Goal: Information Seeking & Learning: Check status

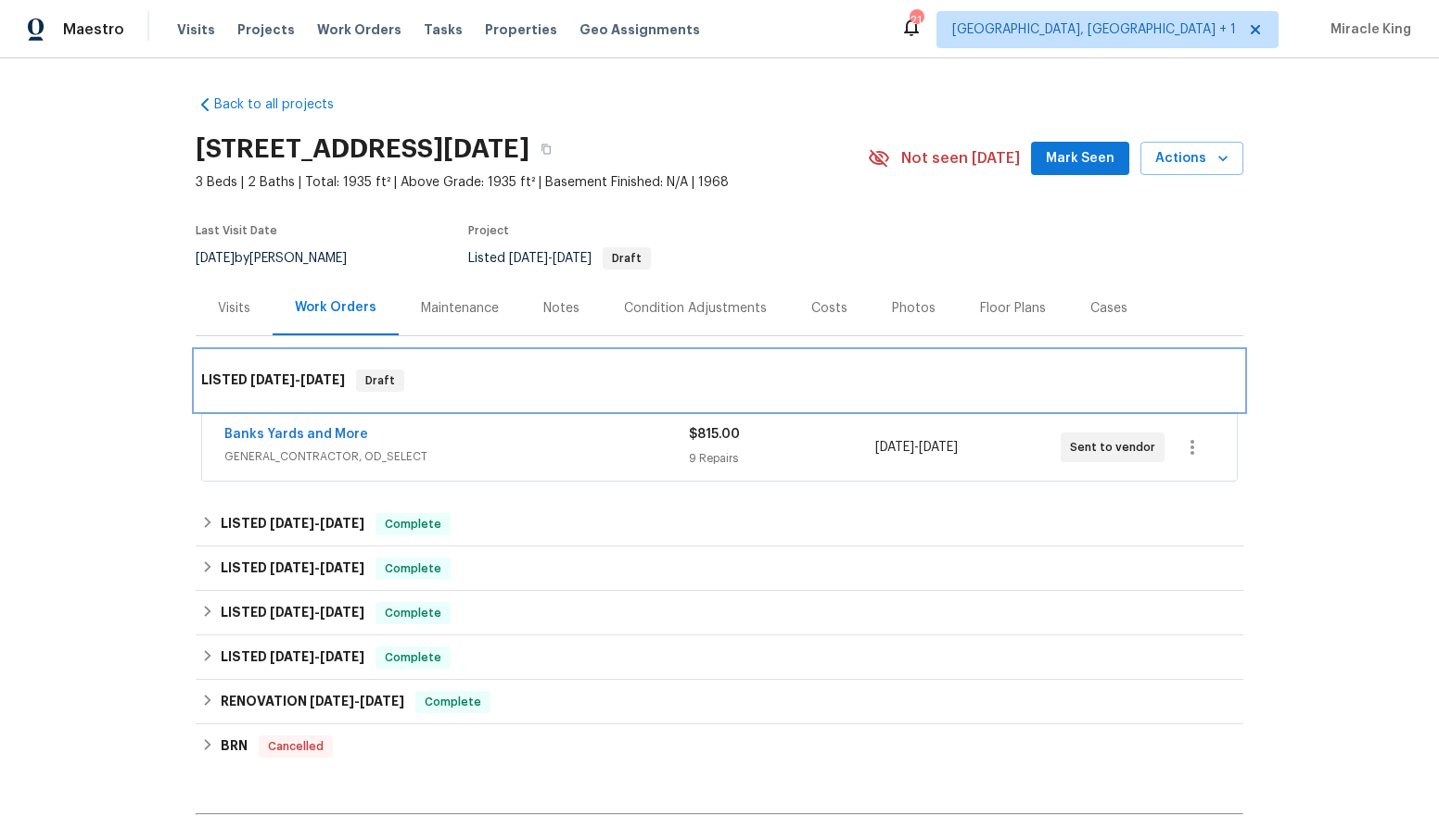
click at [528, 366] on div "LISTED 10/6/25 - 10/14/25 Draft" at bounding box center [720, 381] width 1047 height 59
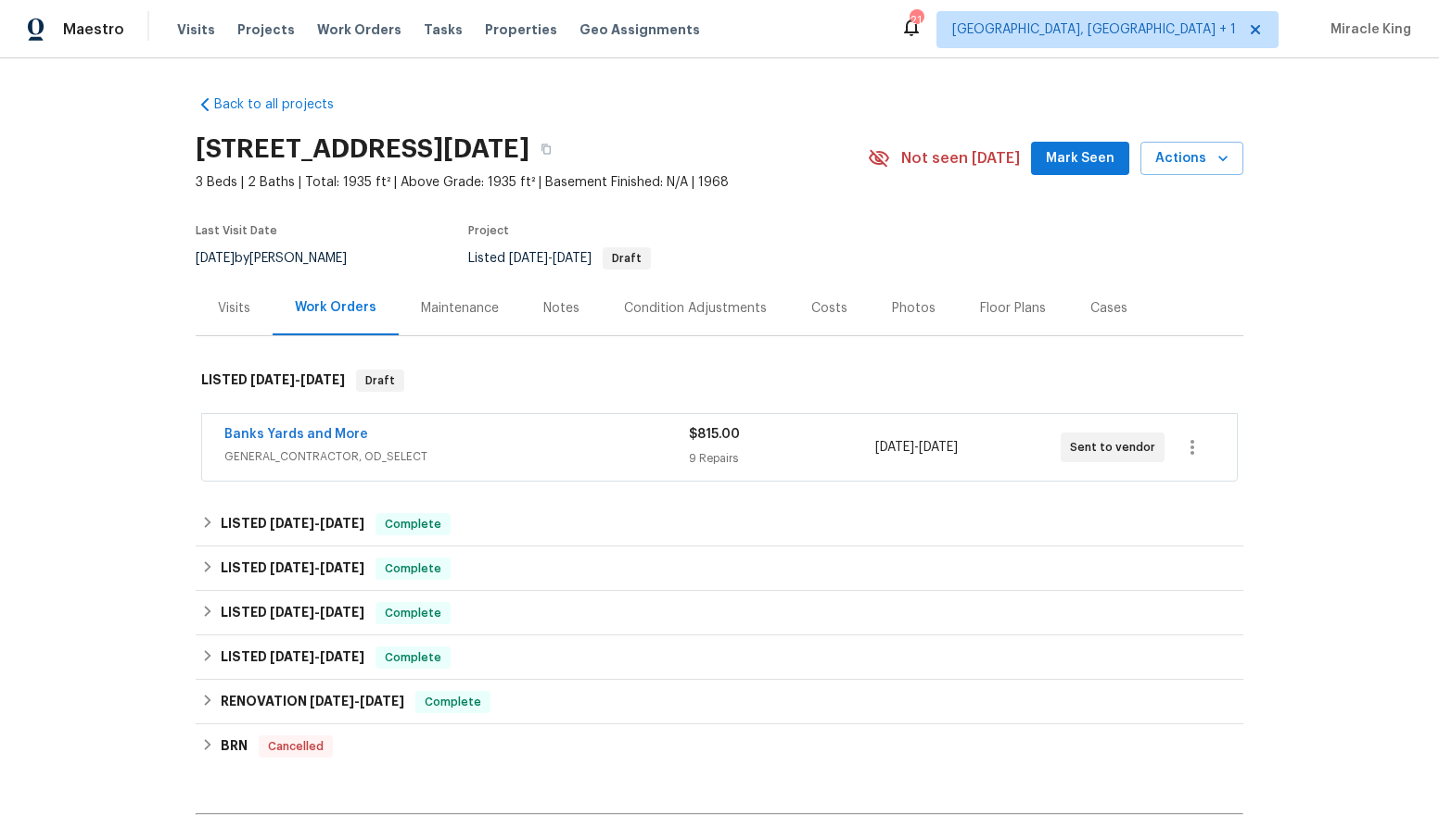
click at [812, 249] on div "Listed 10/6/2025 - 10/14/2025 Draft" at bounding box center [646, 259] width 356 height 22
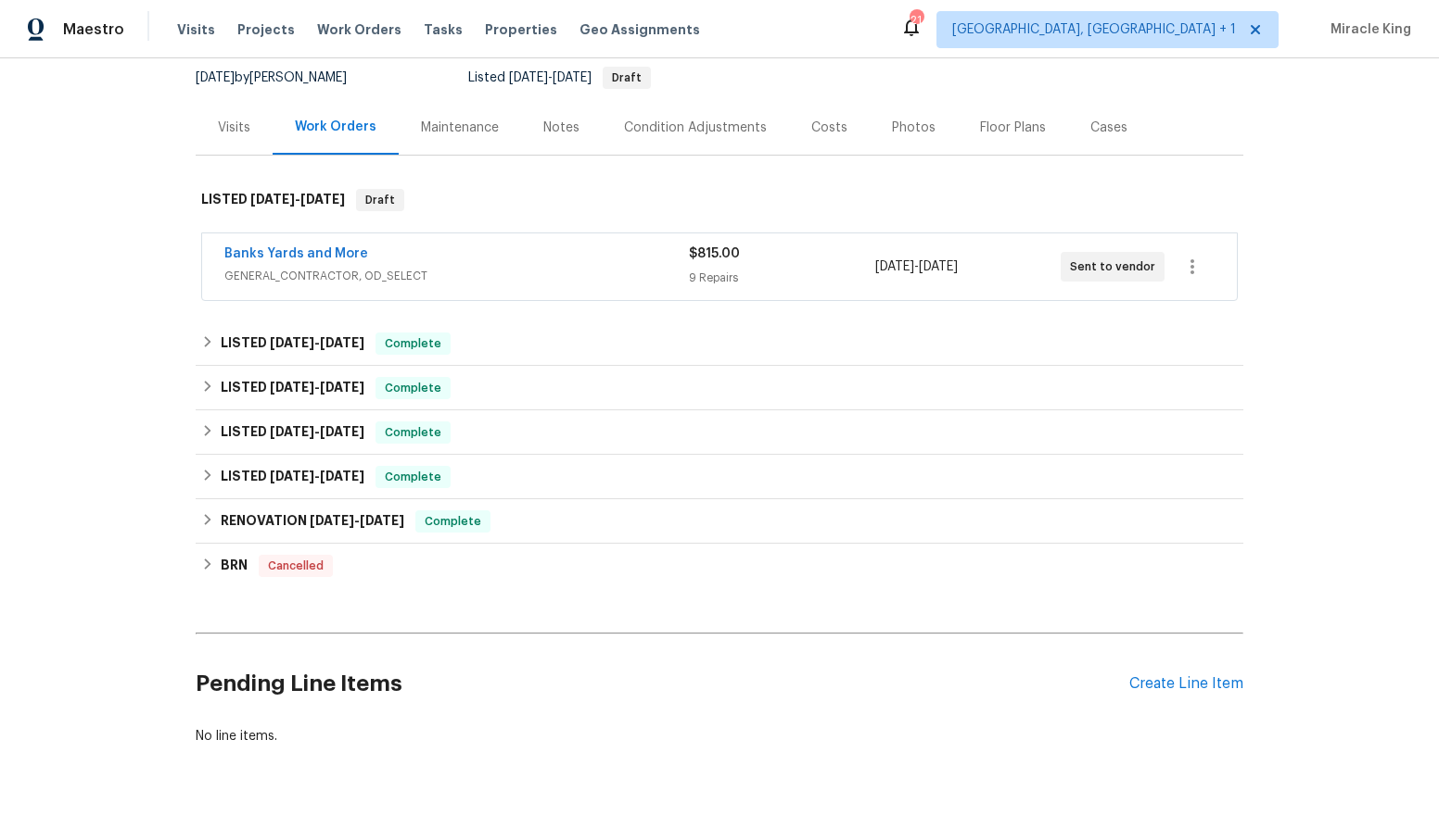
scroll to position [212, 0]
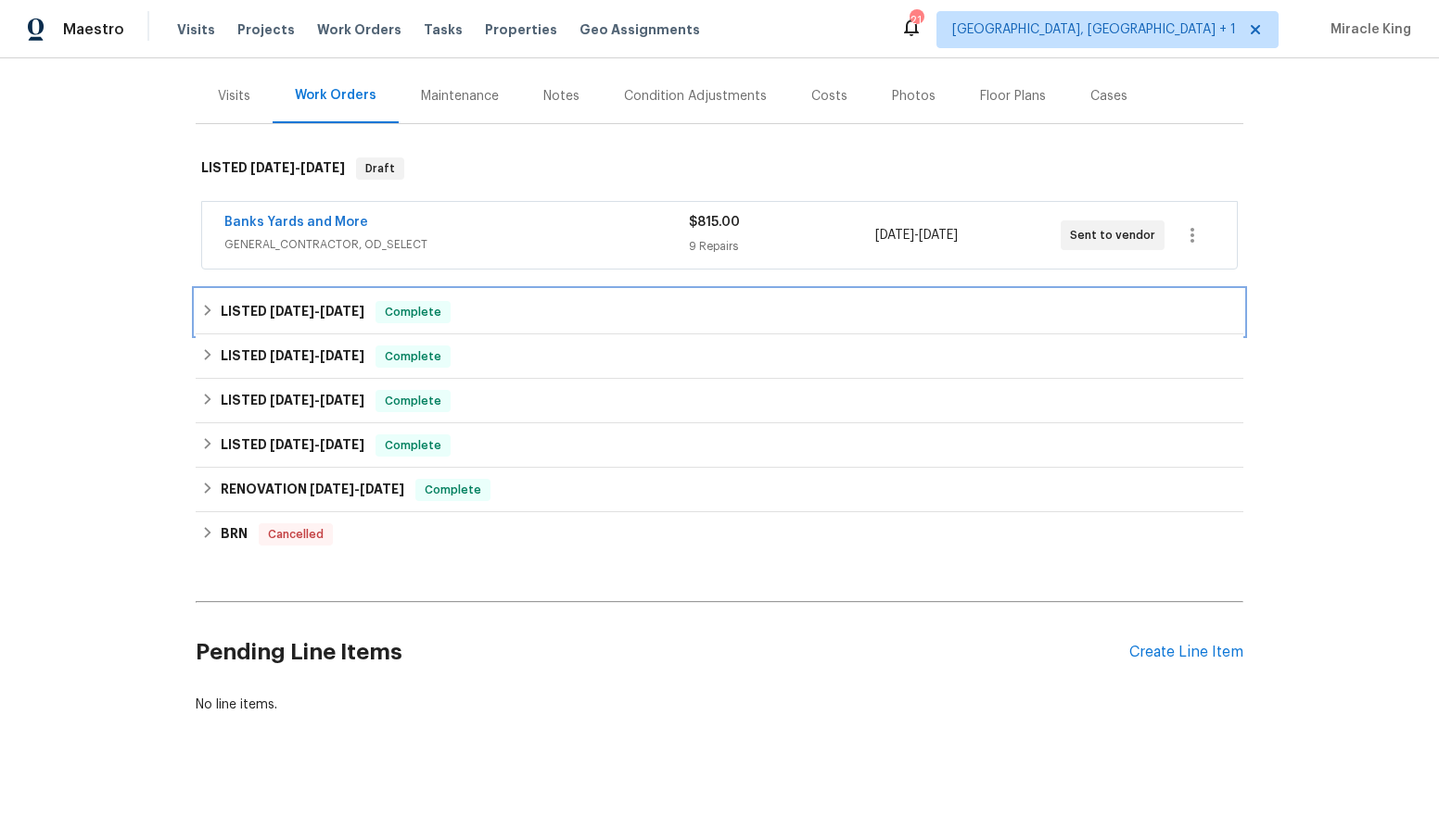
click at [674, 310] on div "LISTED 9/23/25 - 9/29/25 Complete" at bounding box center [719, 312] width 1036 height 22
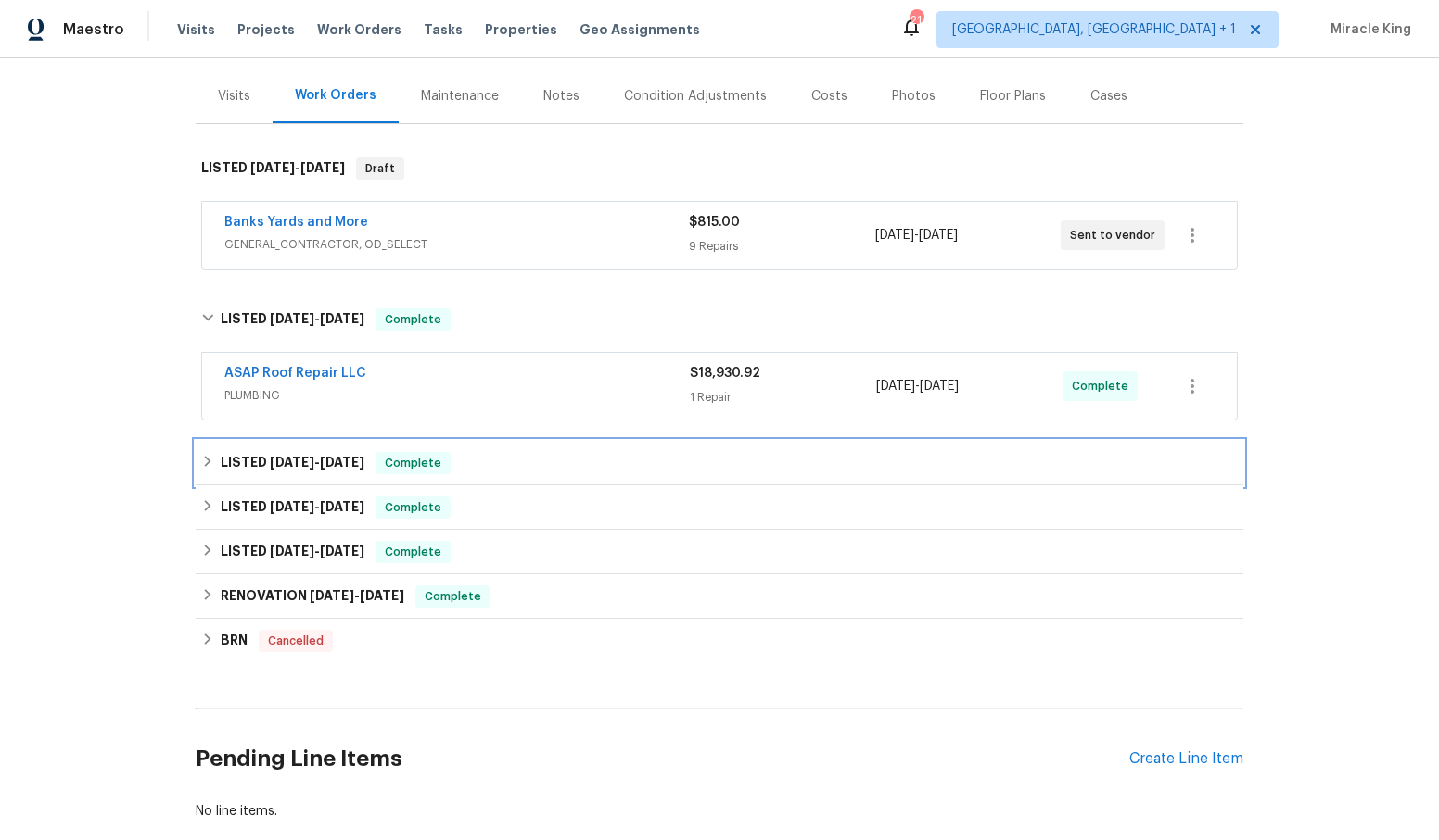
click at [590, 466] on div "LISTED 8/19/25 - 8/21/25 Complete" at bounding box center [719, 463] width 1036 height 22
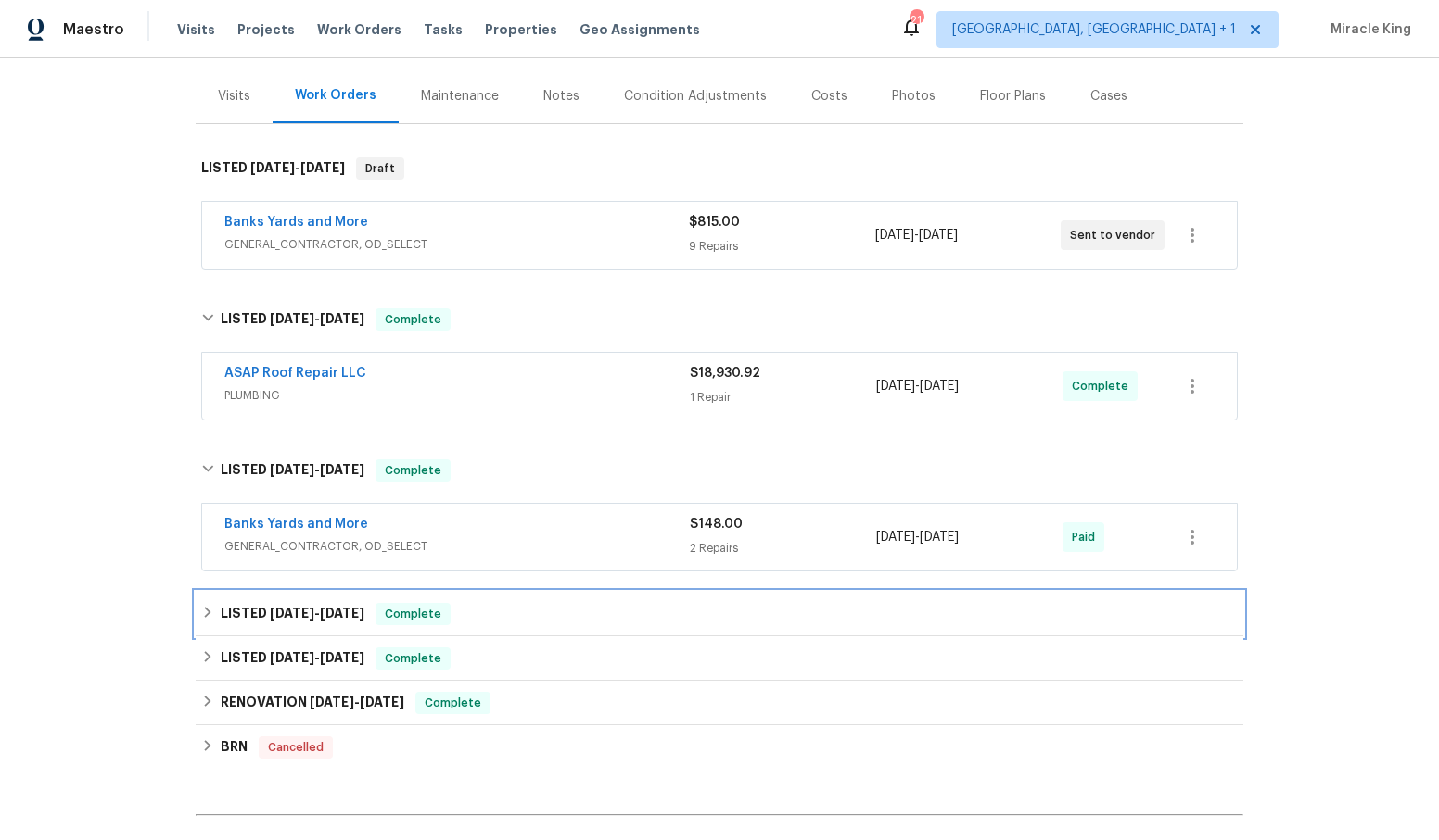
click at [537, 620] on div "LISTED 6/17/25 - 6/25/25 Complete" at bounding box center [719, 614] width 1036 height 22
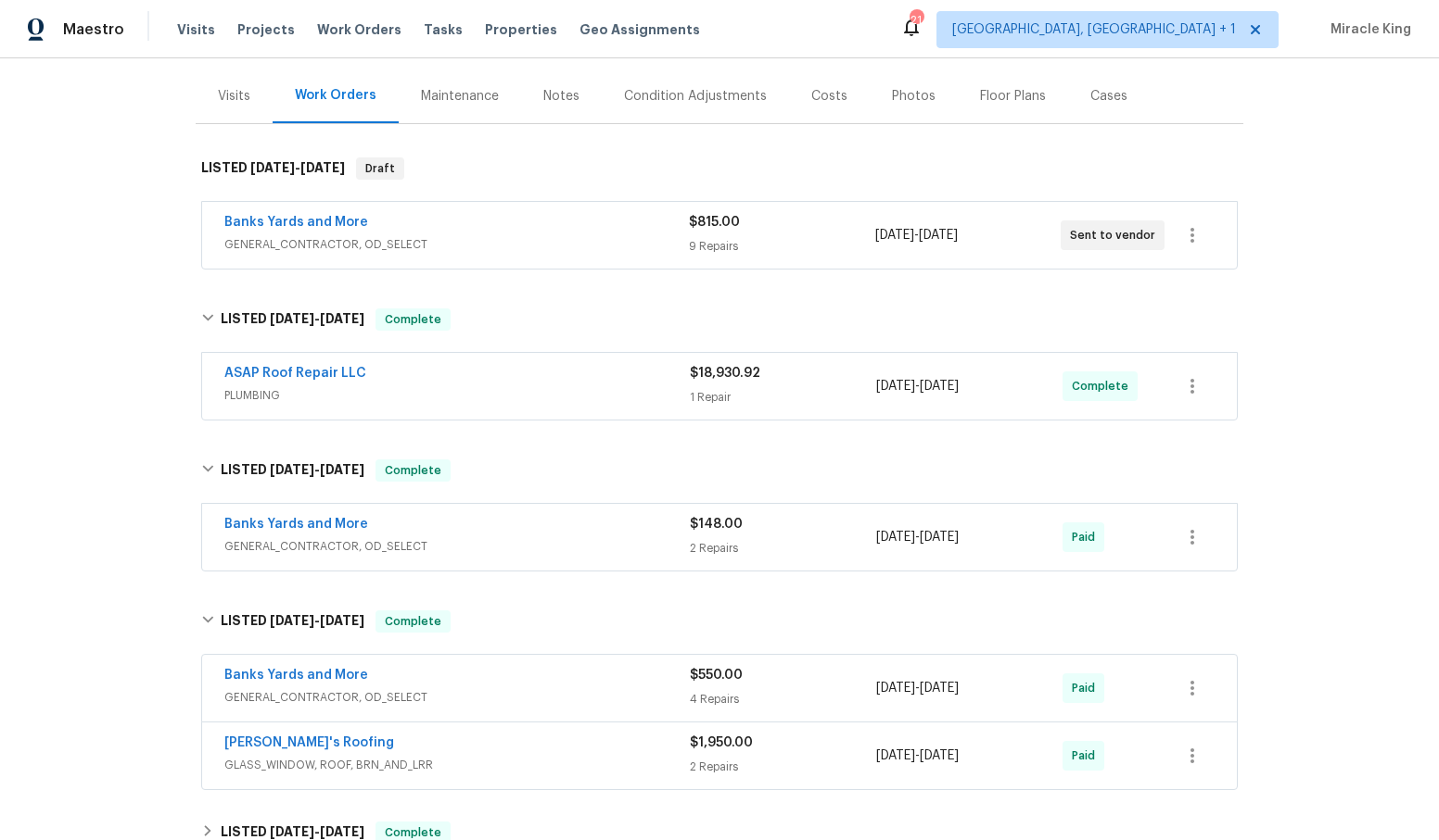
click at [1236, 438] on div "Back to all projects 11026 Timbergrove Ln, Corpus Christi, TX 78410 3 Beds | 2 …" at bounding box center [720, 491] width 1047 height 1248
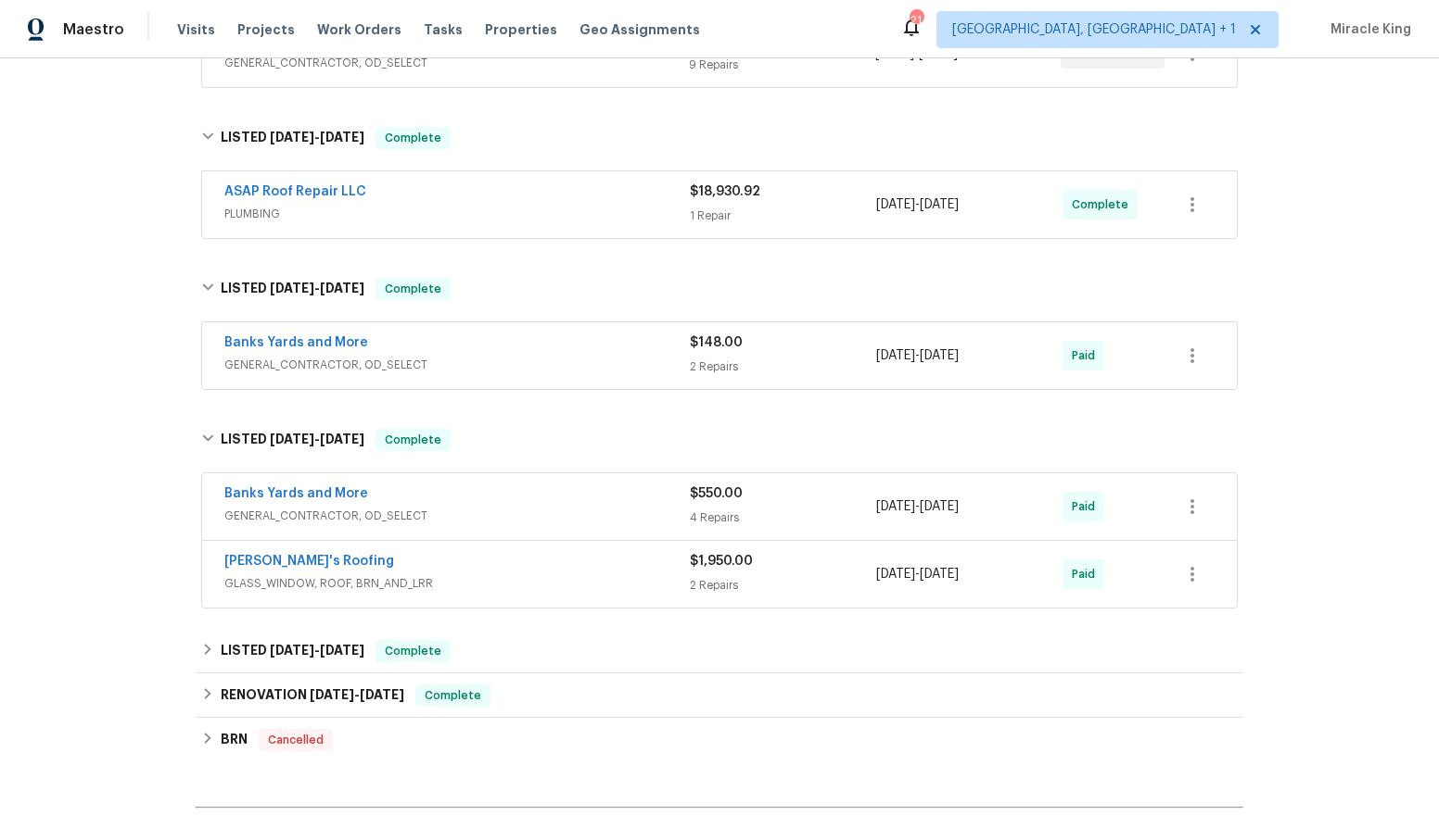
scroll to position [434, 0]
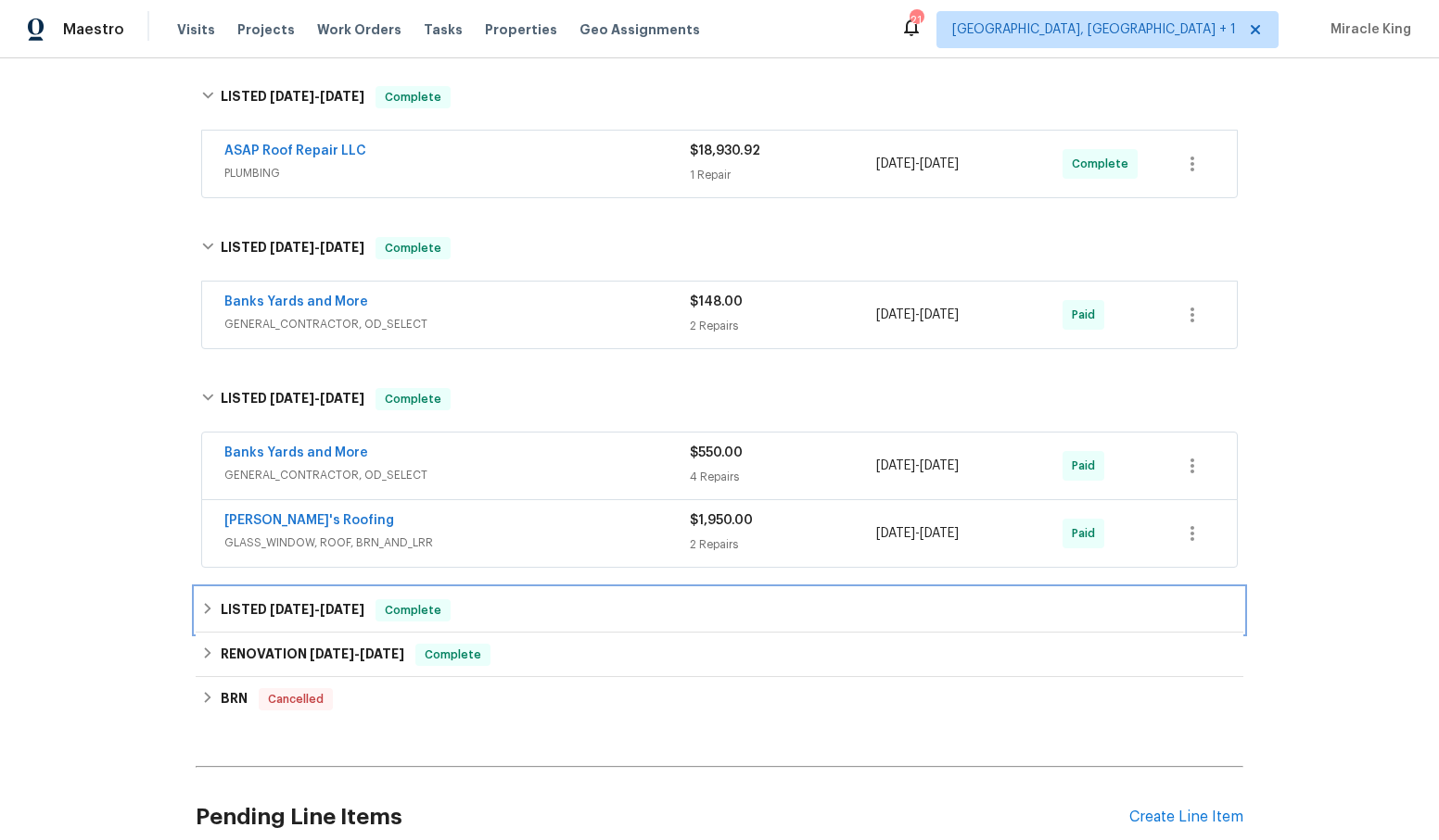
click at [1124, 621] on div "LISTED 4/23/25 - 5/8/25 Complete" at bounding box center [720, 610] width 1047 height 45
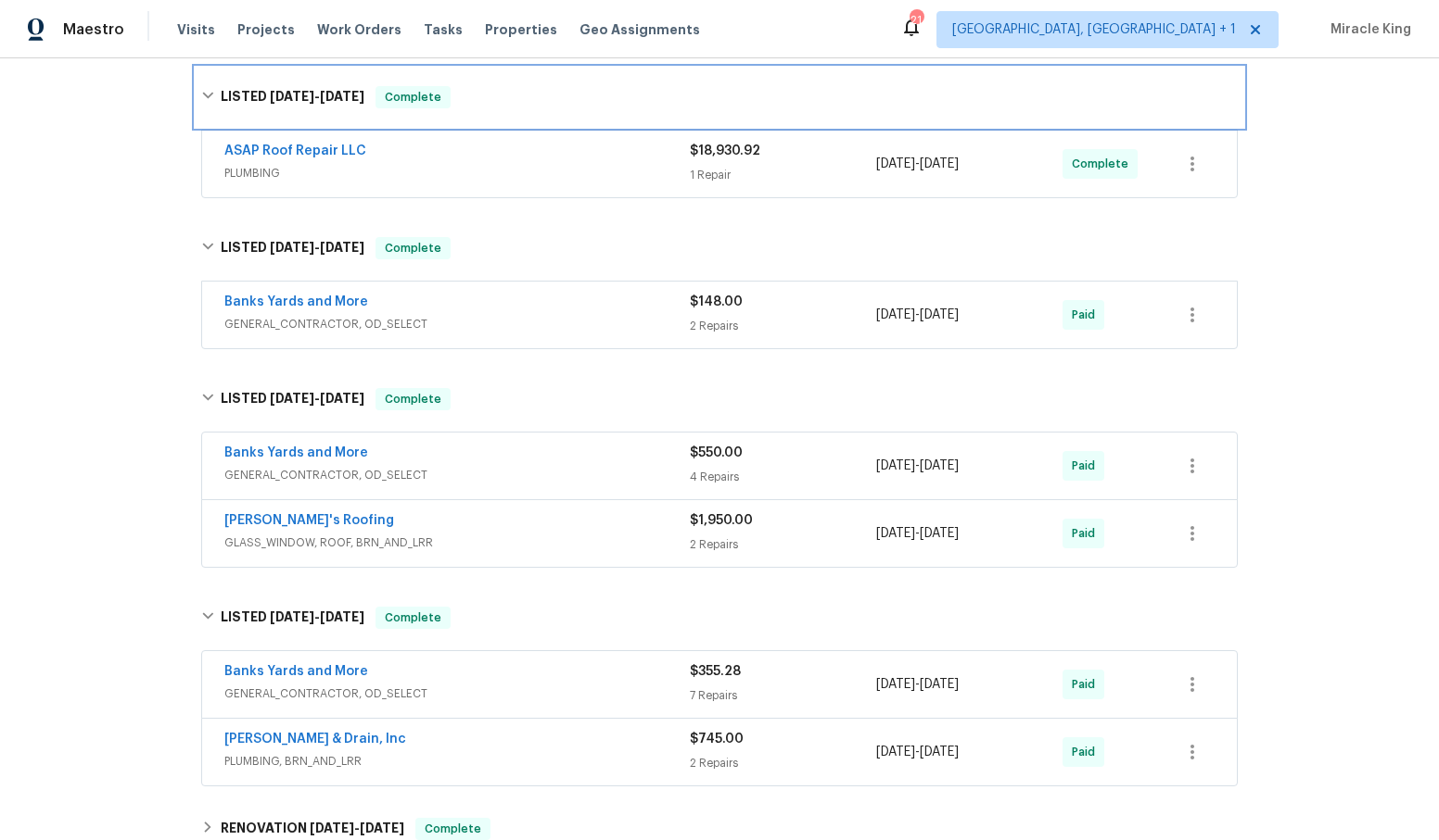
click at [485, 105] on div "LISTED [DATE] - [DATE] Complete" at bounding box center [719, 97] width 1036 height 22
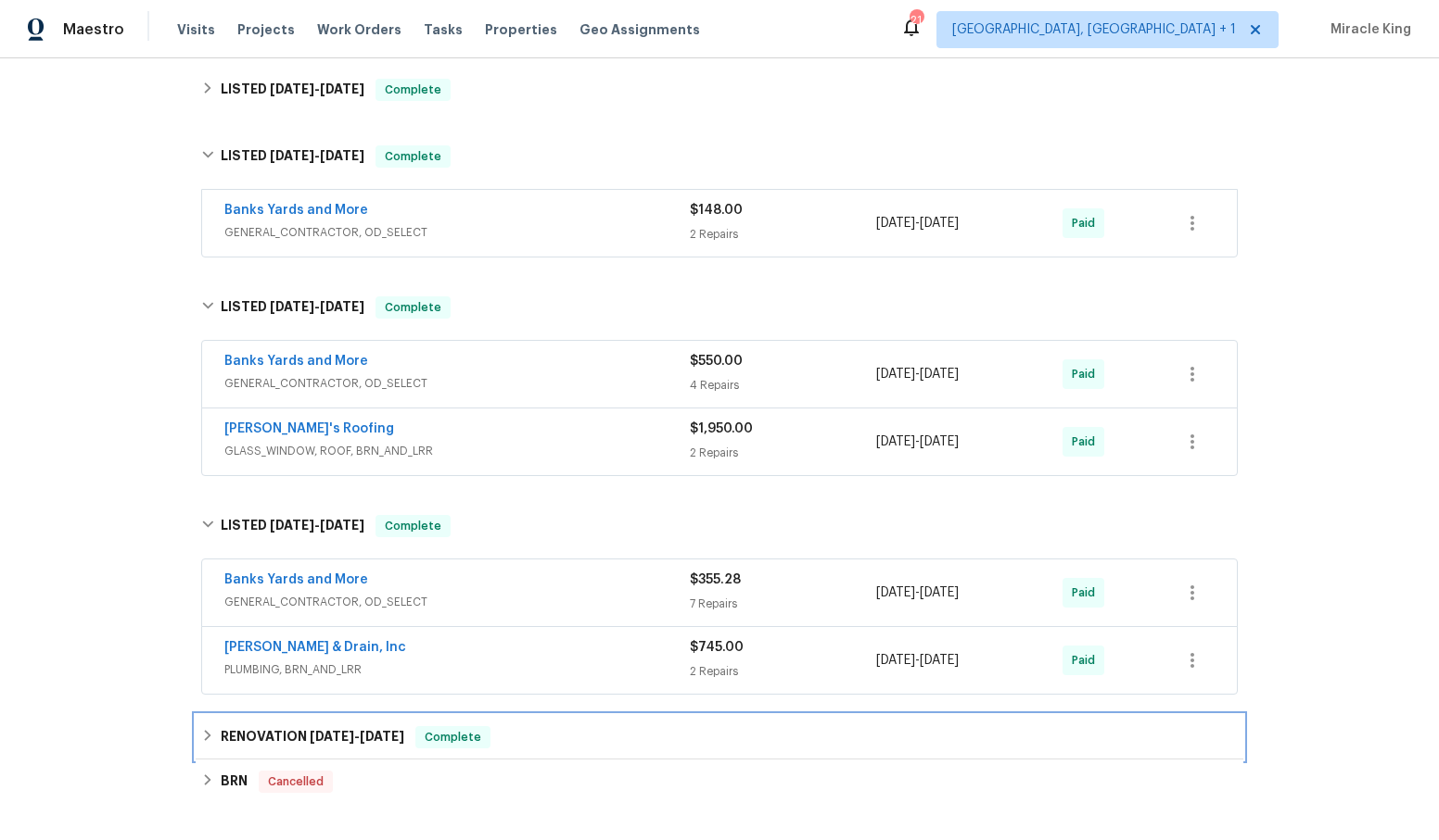
click at [416, 735] on div "RENOVATION 1/20/25 - 2/27/25 Complete" at bounding box center [719, 737] width 1036 height 22
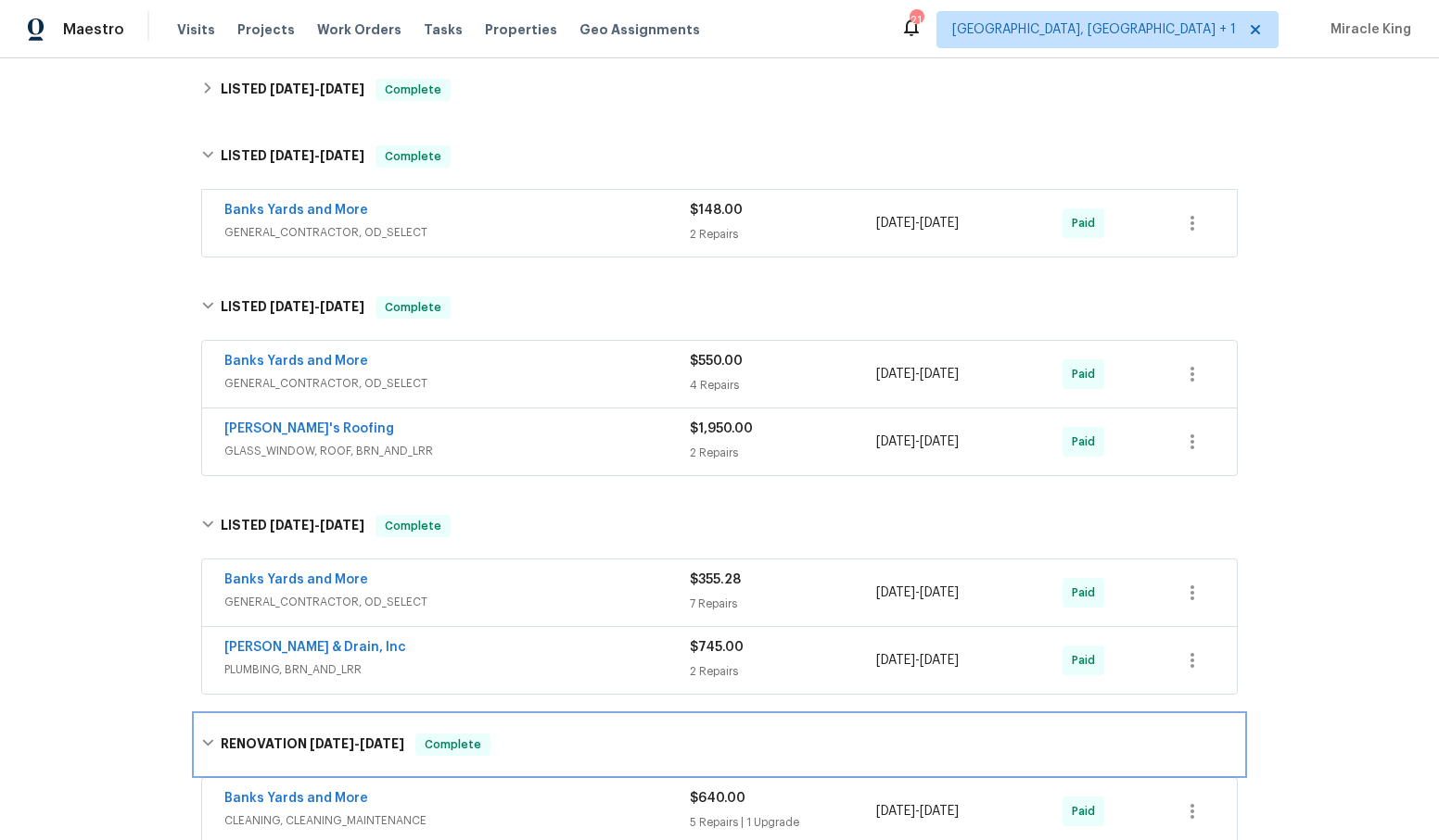
click at [545, 737] on div "RENOVATION 1/20/25 - 2/27/25 Complete" at bounding box center [719, 745] width 1036 height 22
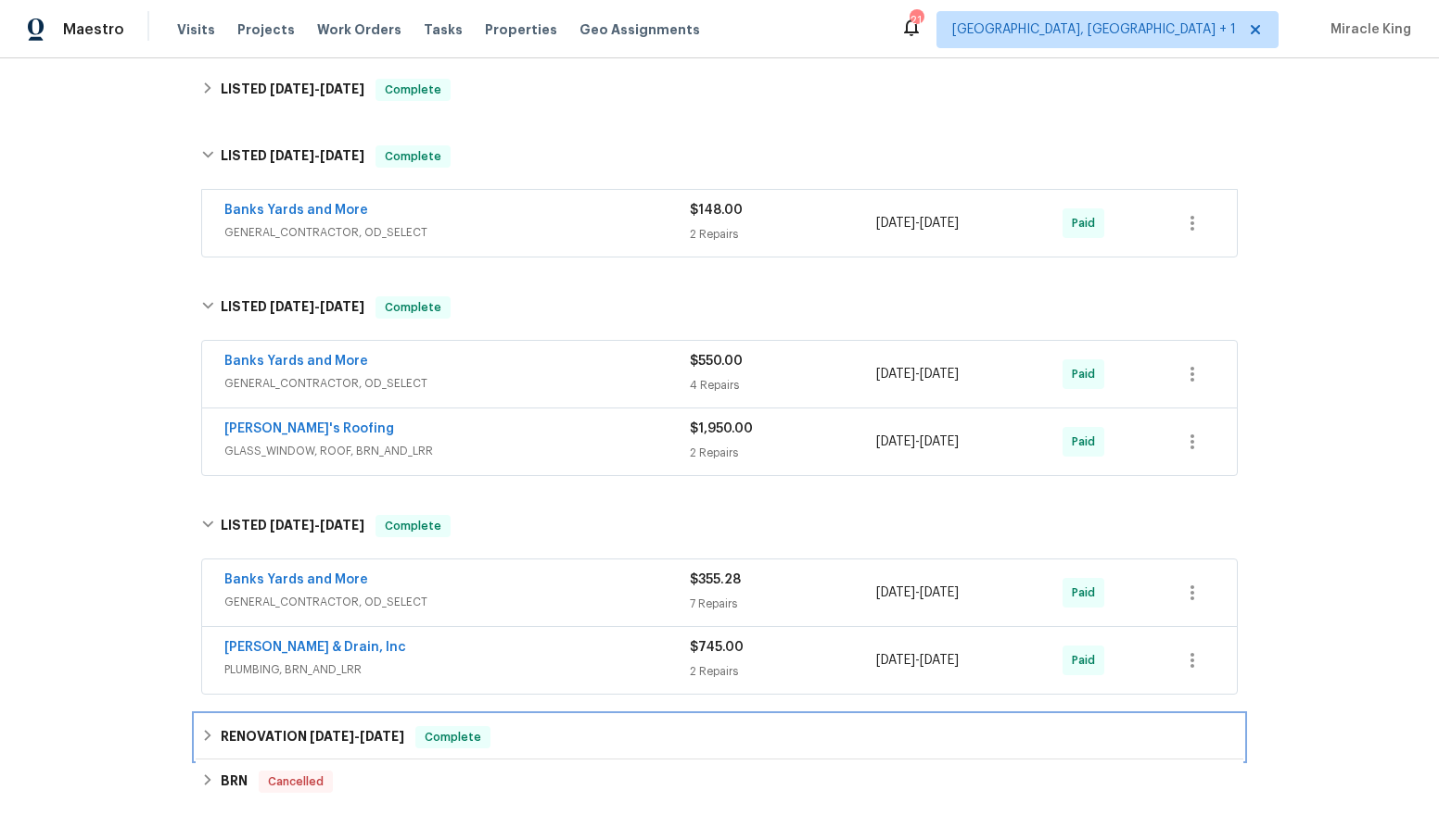
click at [546, 736] on div "RENOVATION 1/20/25 - 2/27/25 Complete" at bounding box center [719, 737] width 1036 height 22
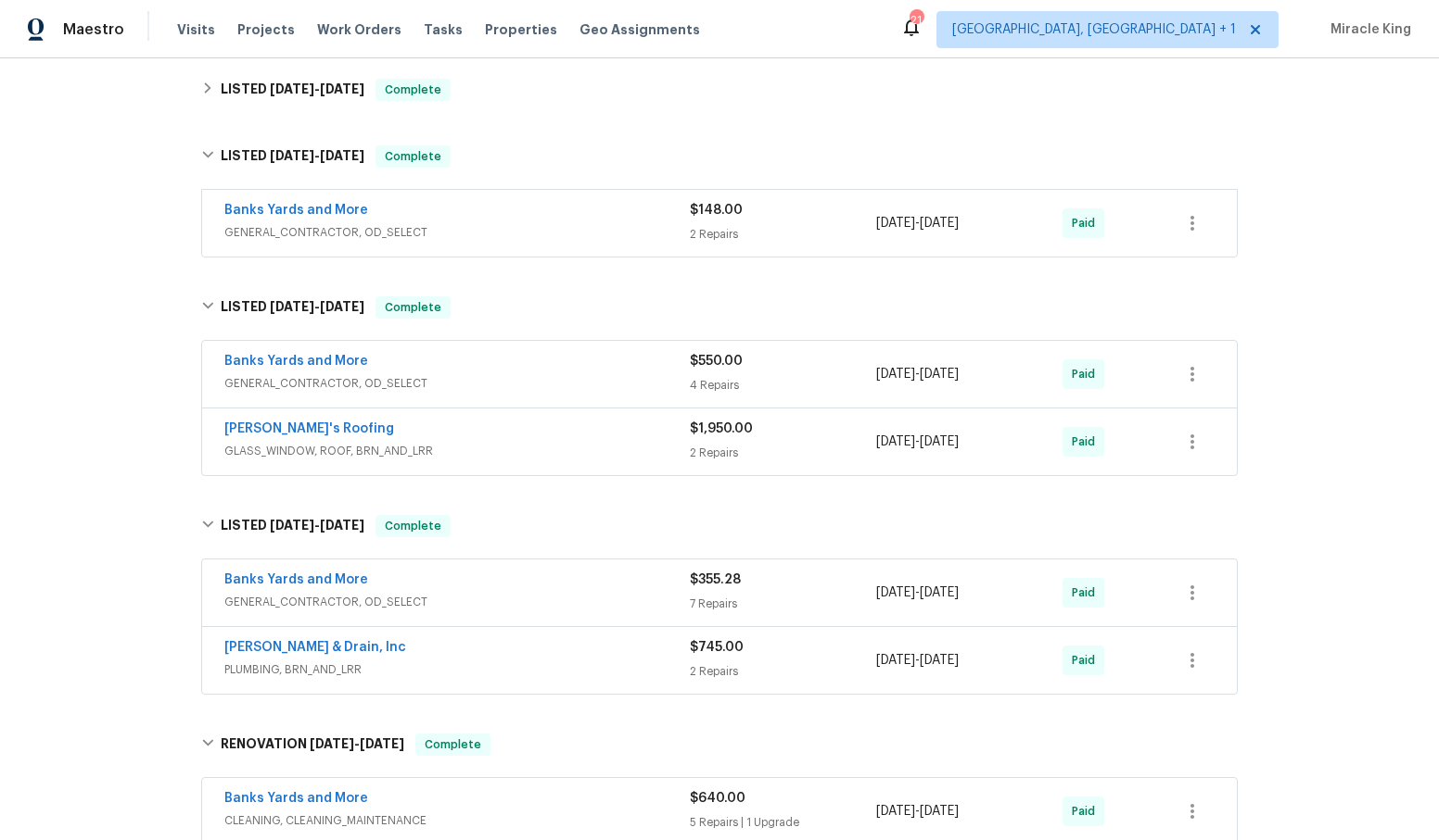
click at [1261, 538] on div "Back to all projects 11026 Timbergrove Ln, Corpus Christi, TX 78410 3 Beds | 2 …" at bounding box center [720, 448] width 1439 height 782
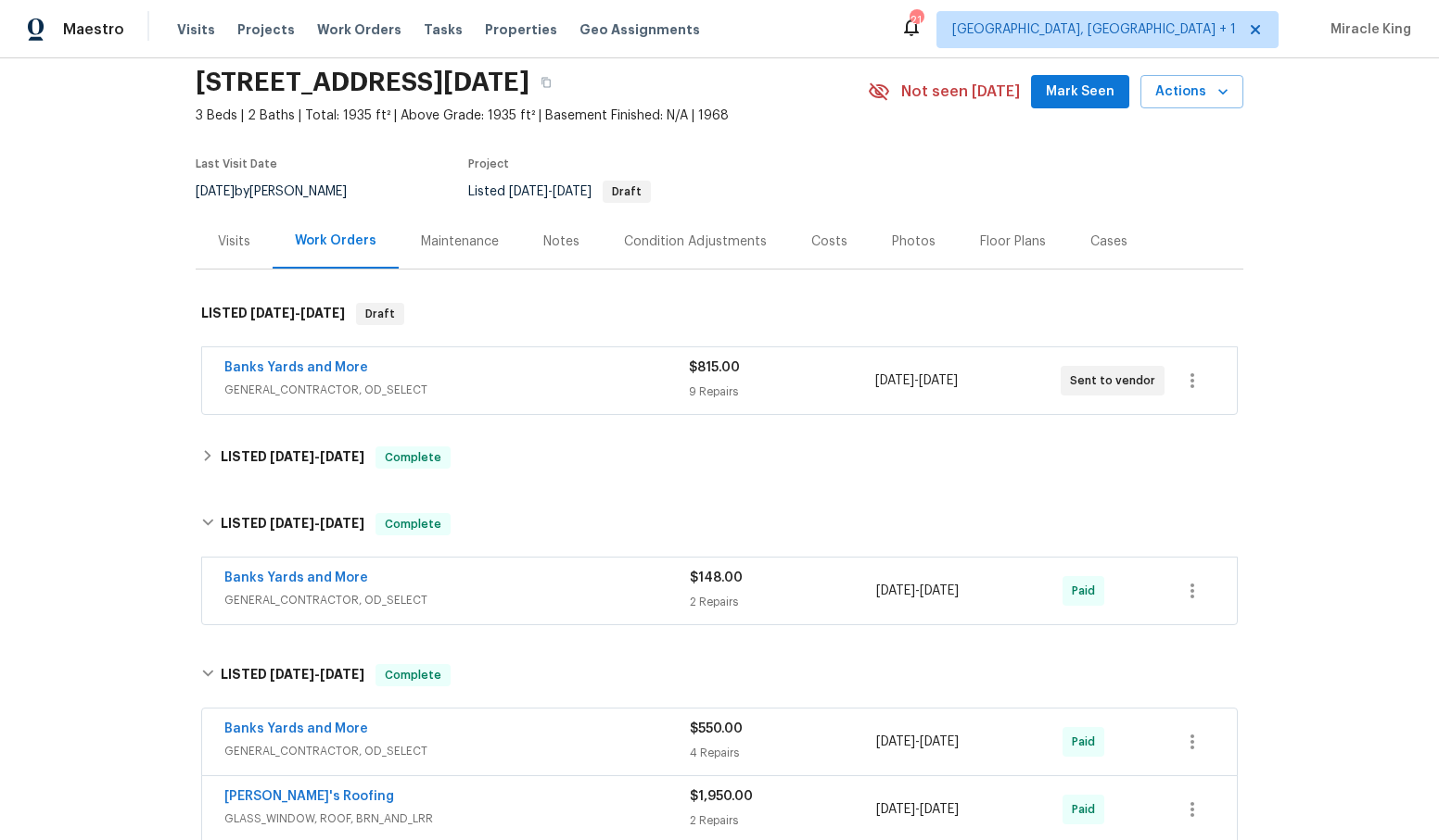
scroll to position [26, 0]
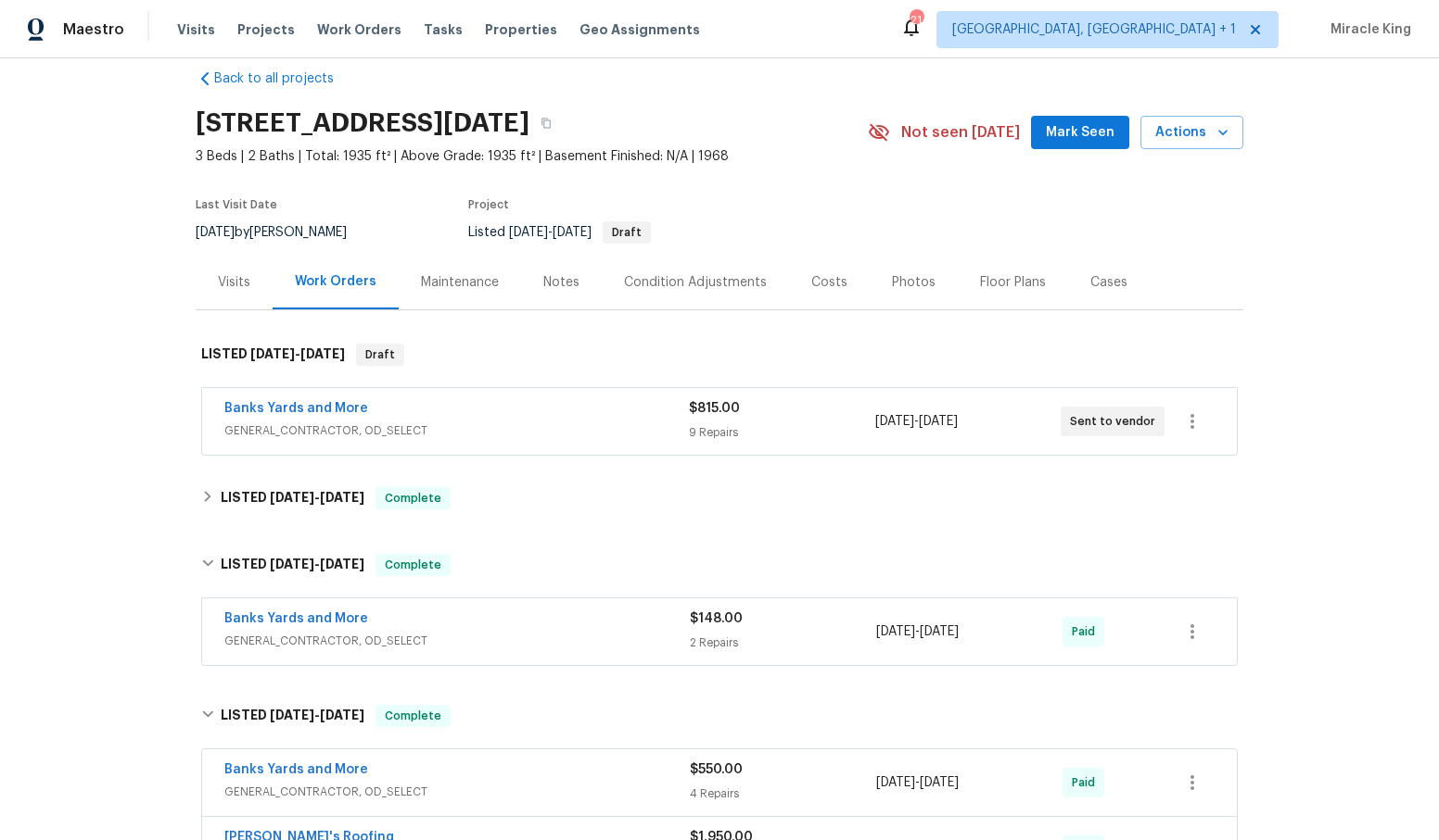
click at [456, 289] on div "Maintenance" at bounding box center [460, 283] width 78 height 19
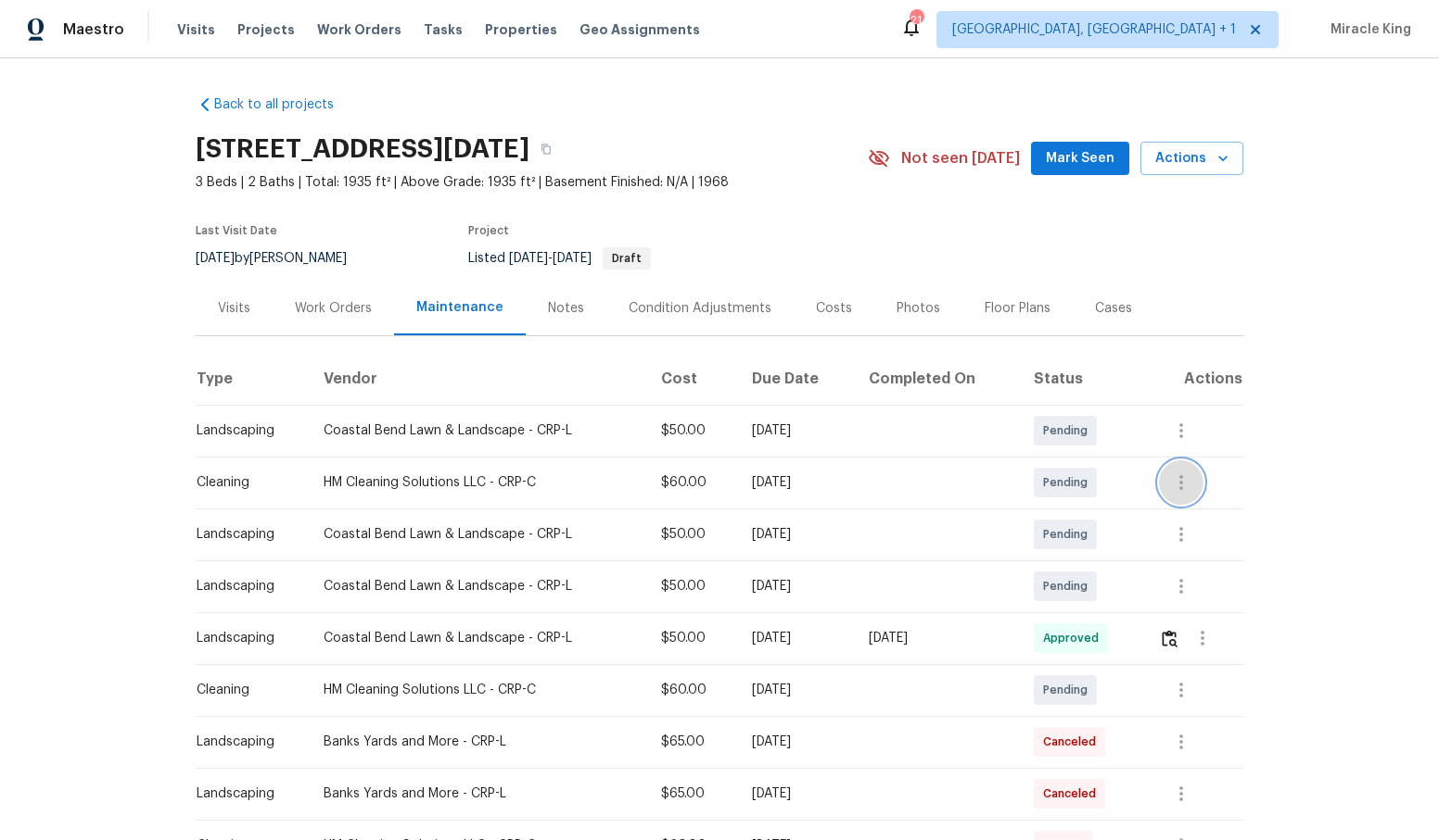
click at [1191, 480] on icon "button" at bounding box center [1181, 482] width 22 height 22
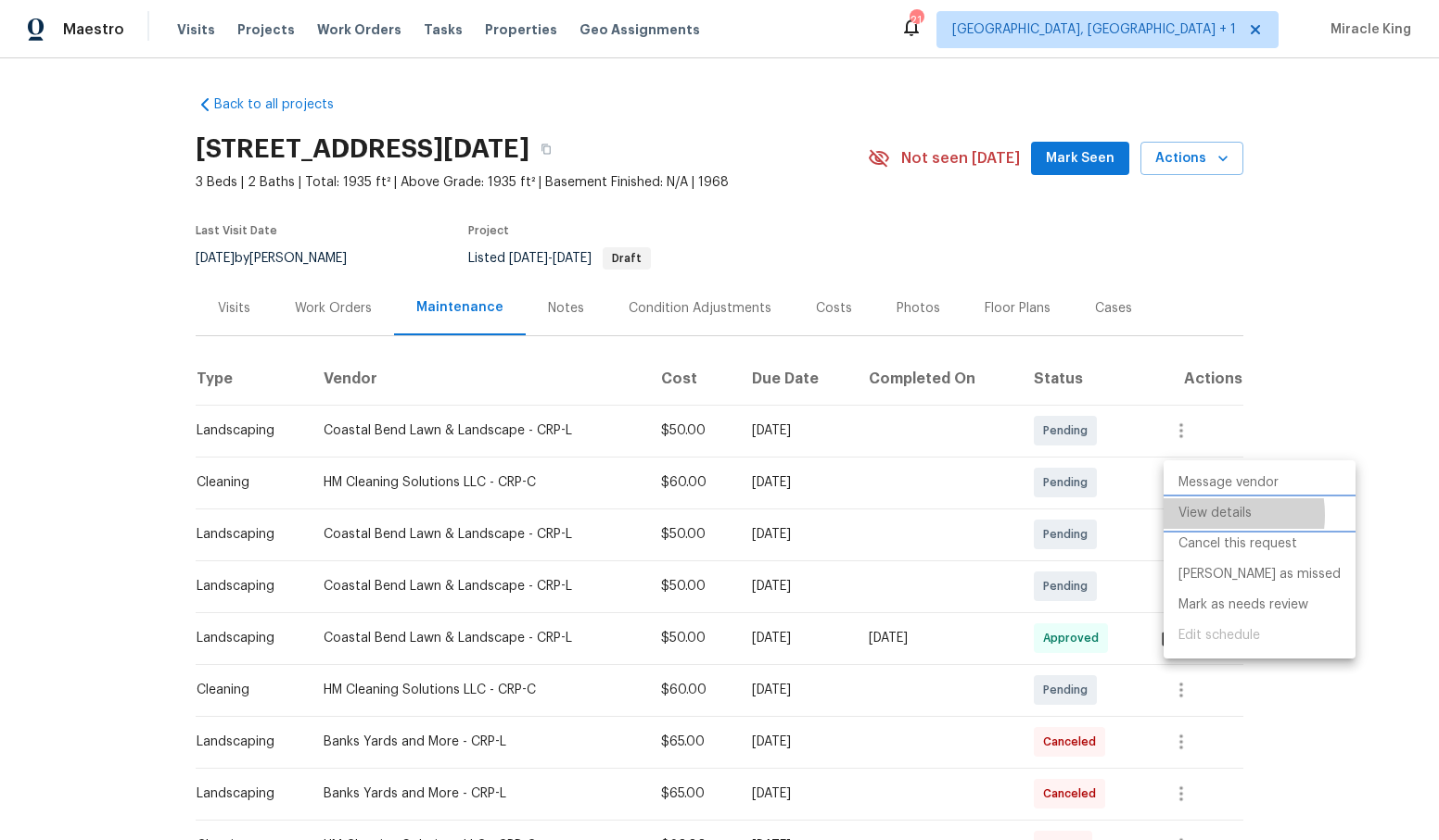
click at [1207, 515] on li "View details" at bounding box center [1259, 513] width 192 height 31
click at [886, 245] on div at bounding box center [720, 420] width 1439 height 840
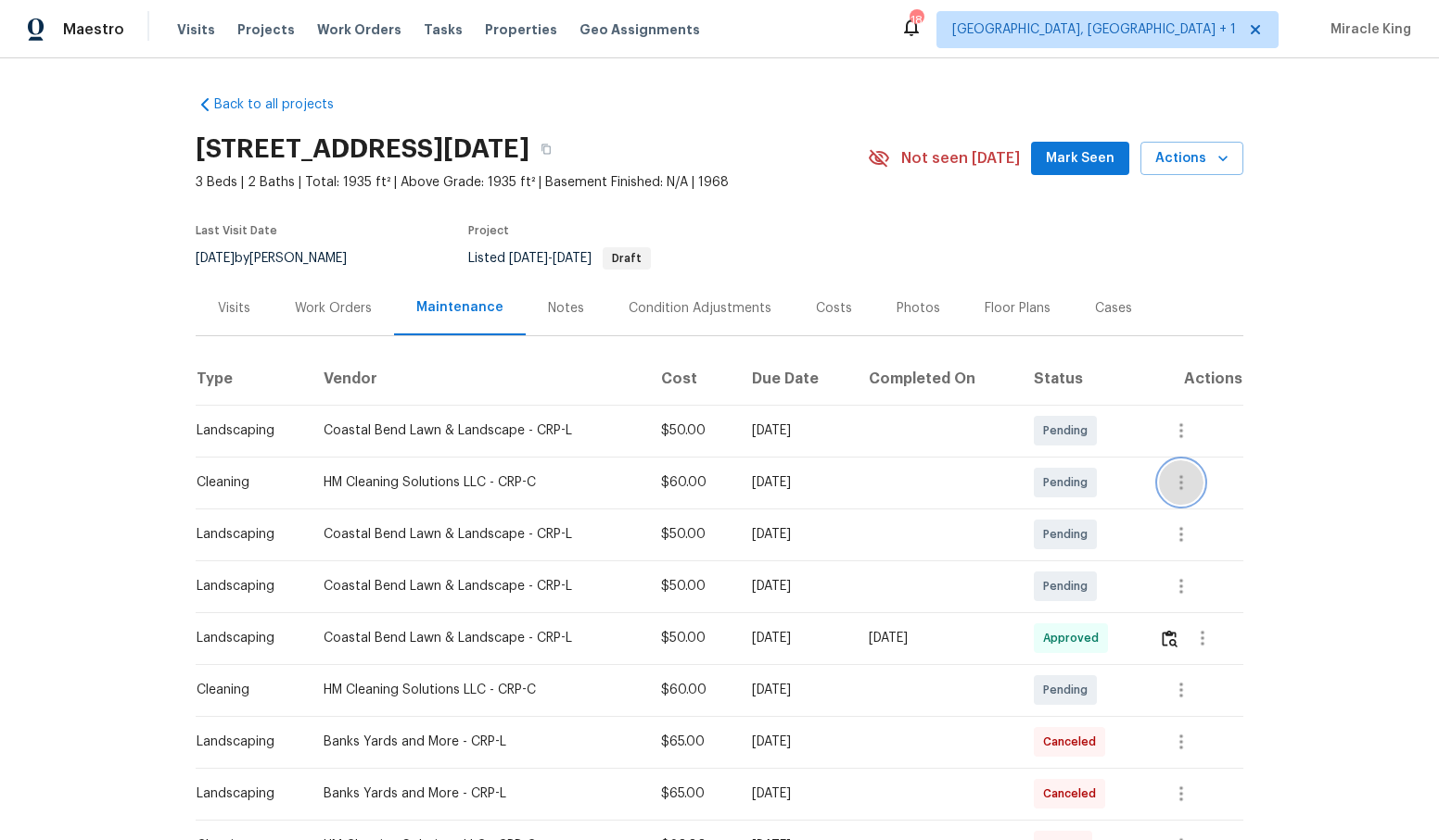
click at [1179, 479] on icon "button" at bounding box center [1181, 482] width 22 height 22
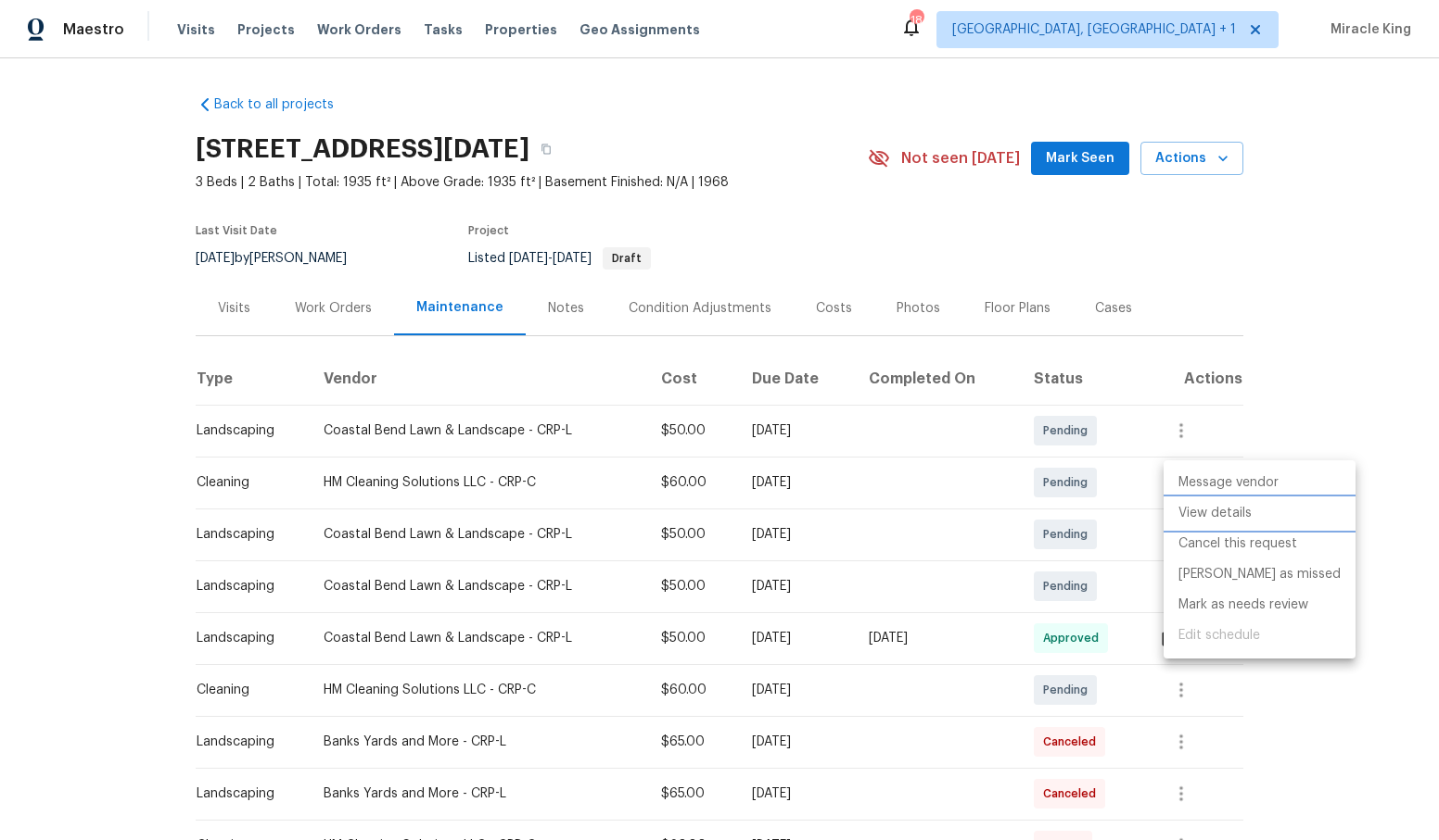
click at [1203, 512] on li "View details" at bounding box center [1259, 513] width 192 height 31
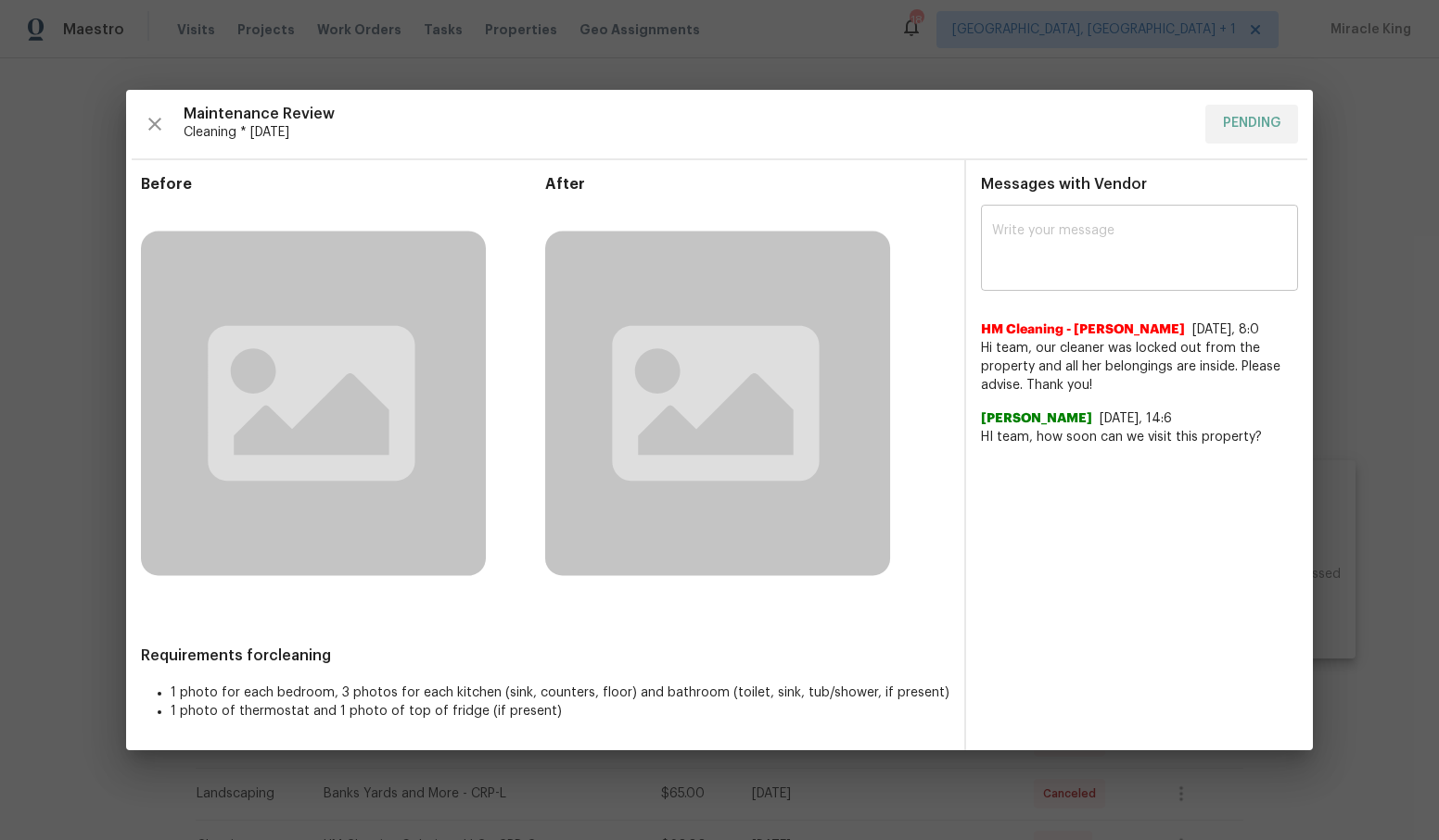
click at [1114, 278] on div "x ​" at bounding box center [1138, 251] width 317 height 82
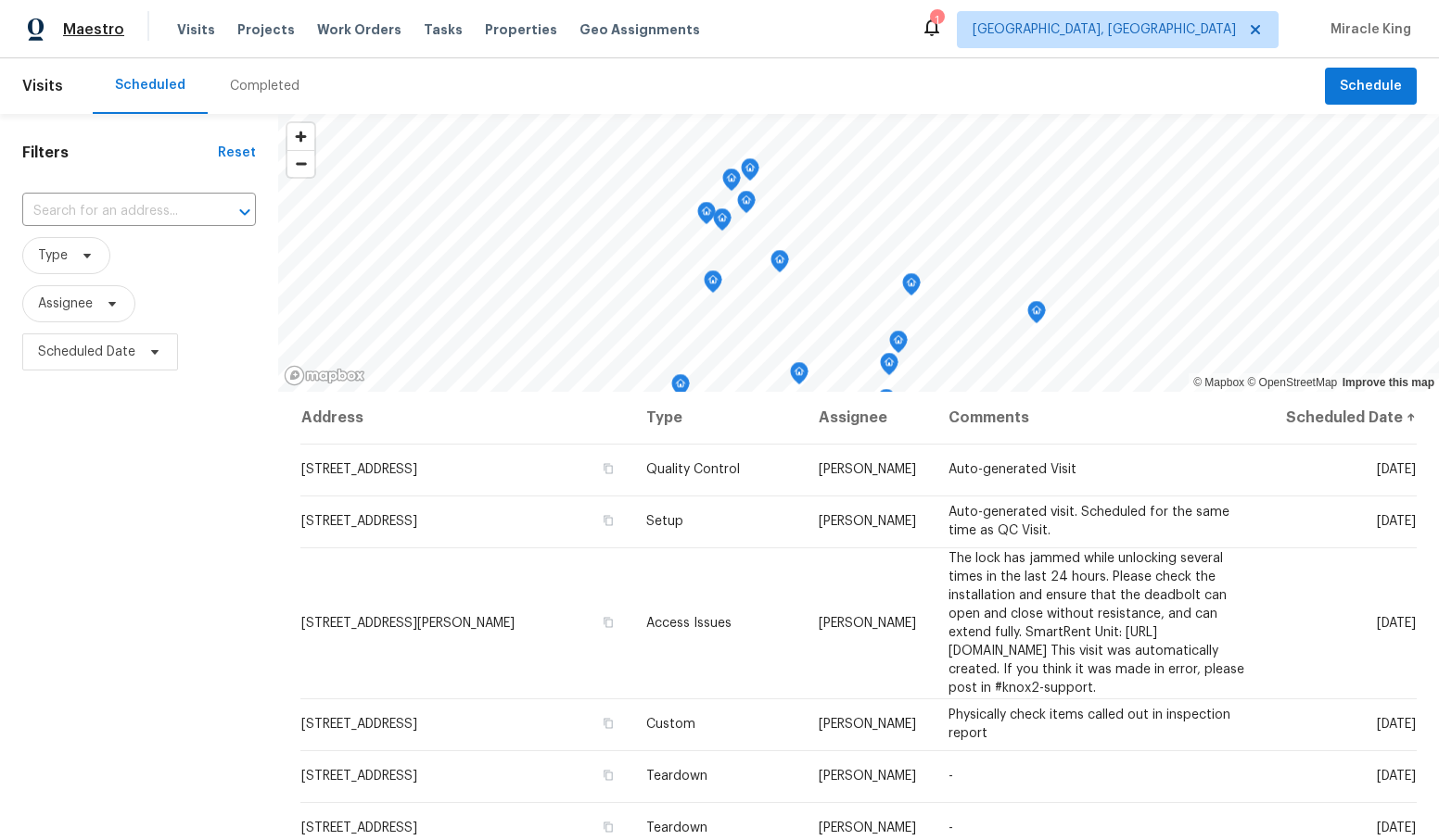
click at [109, 32] on span "Maestro" at bounding box center [93, 29] width 61 height 19
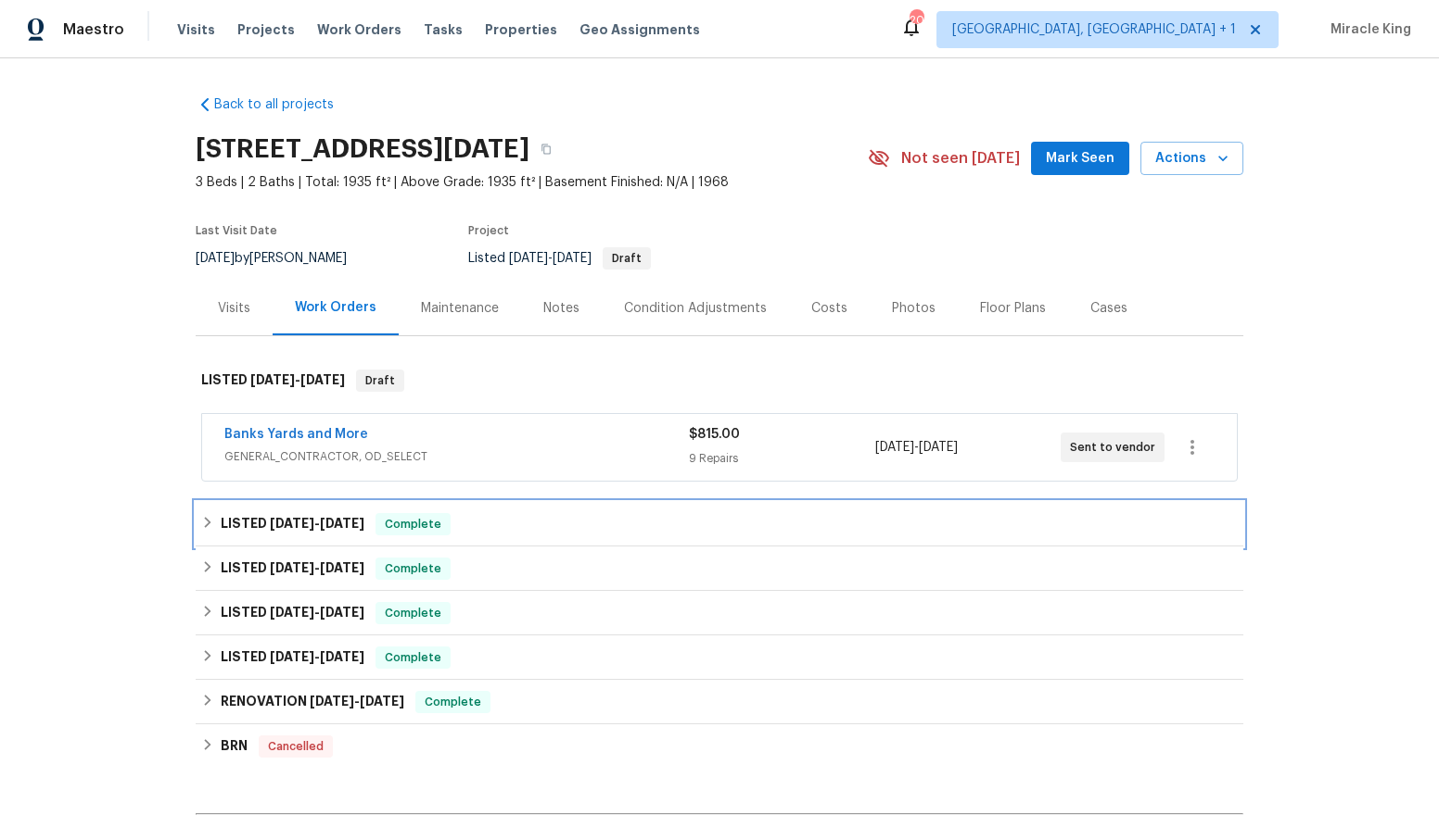
click at [326, 524] on span "[DATE] - [DATE]" at bounding box center [317, 523] width 95 height 13
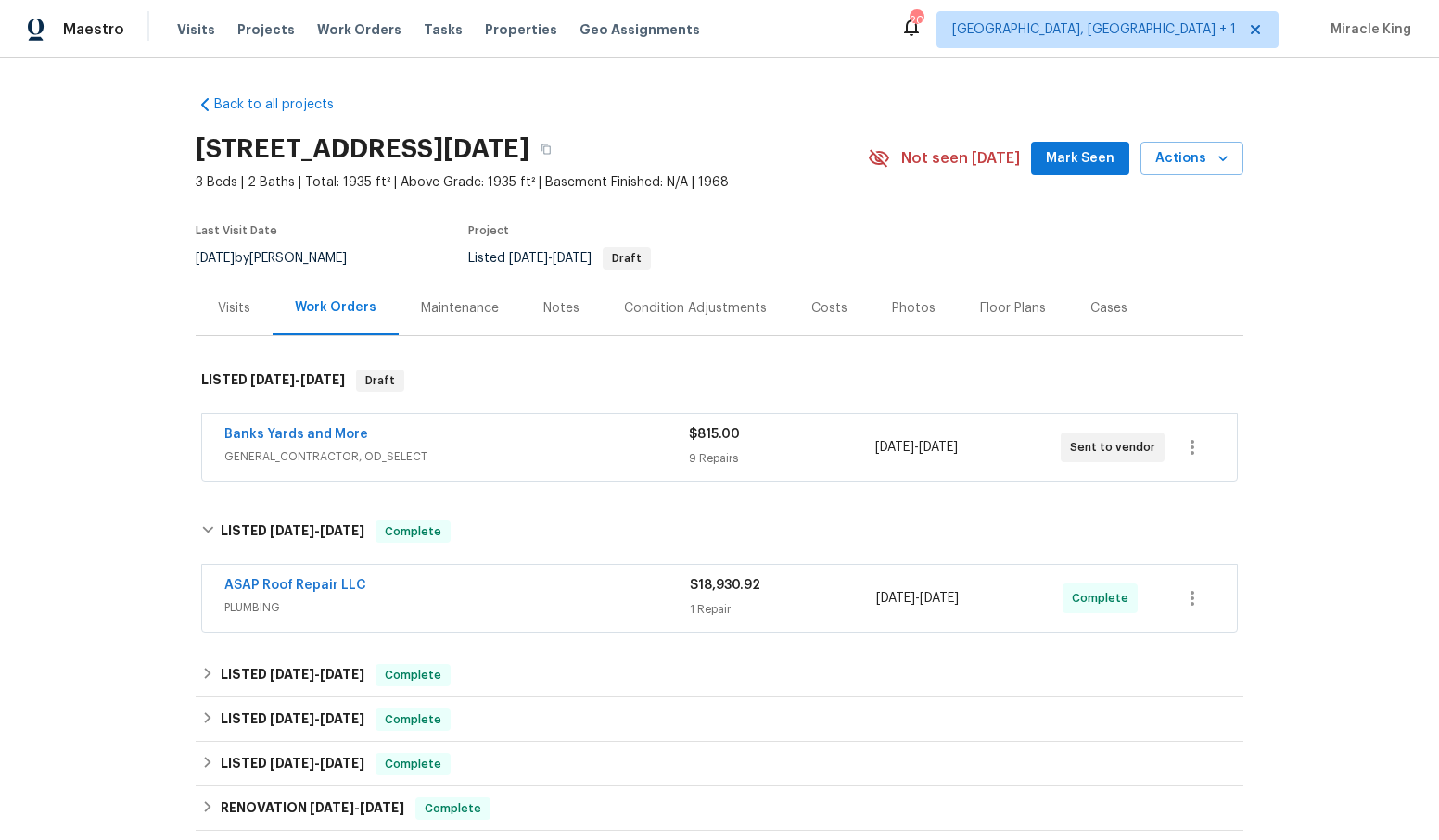
click at [441, 298] on div "Maintenance" at bounding box center [460, 308] width 122 height 55
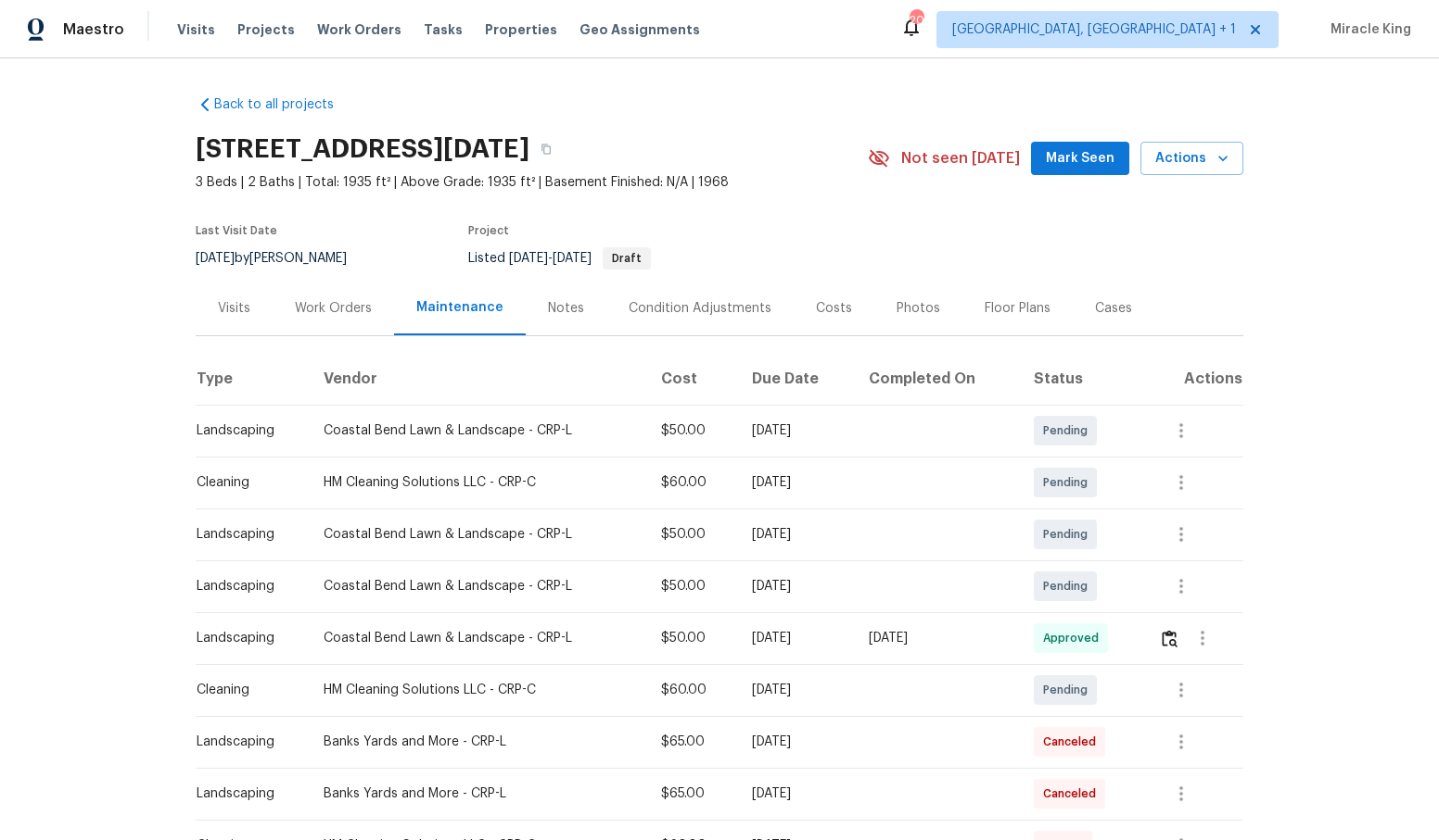
click at [371, 484] on div "HM Cleaning Solutions LLC - CRP-C" at bounding box center [477, 482] width 307 height 19
click at [1164, 479] on button "button" at bounding box center [1180, 482] width 45 height 45
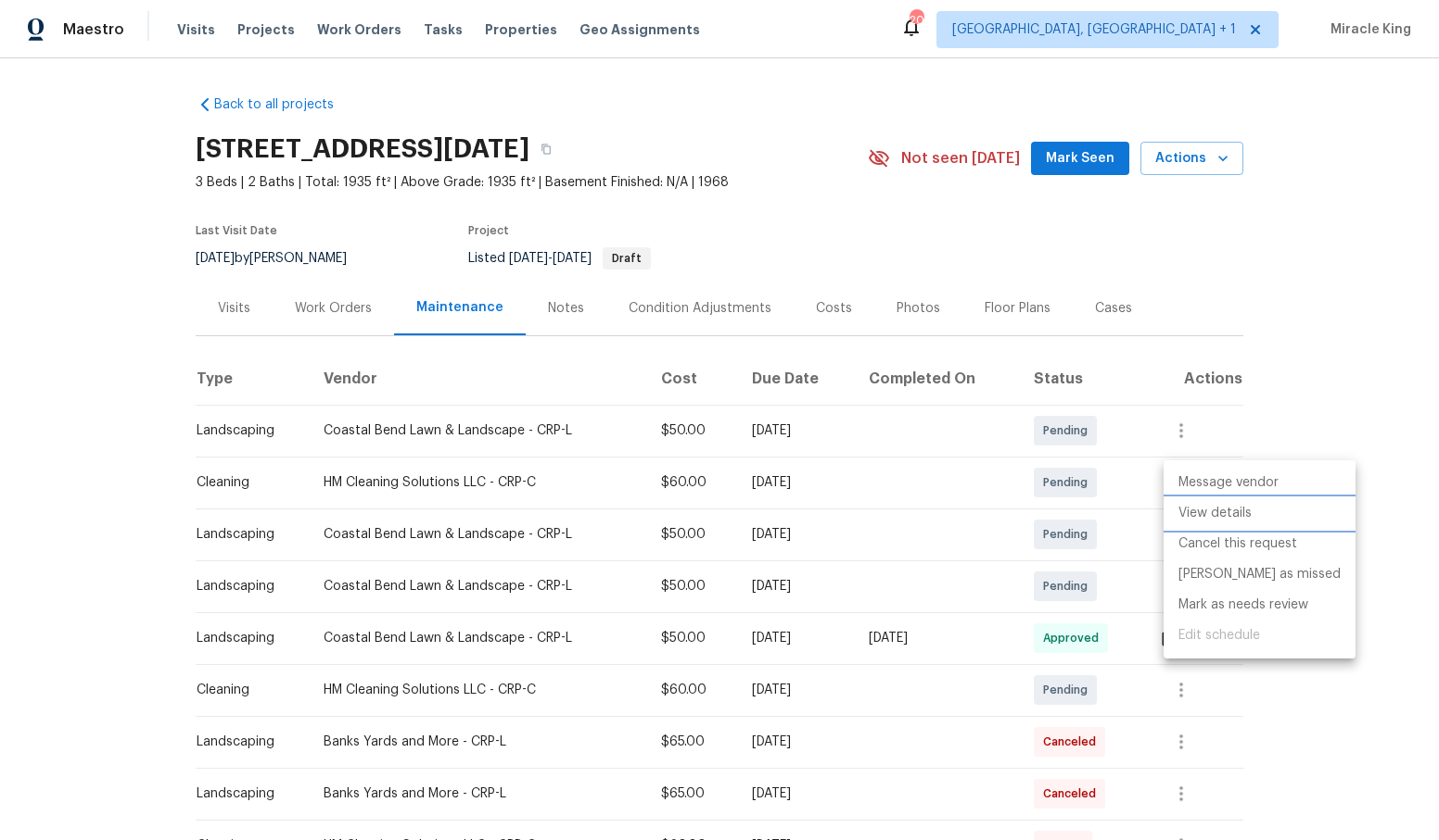
click at [1189, 511] on li "View details" at bounding box center [1259, 513] width 192 height 31
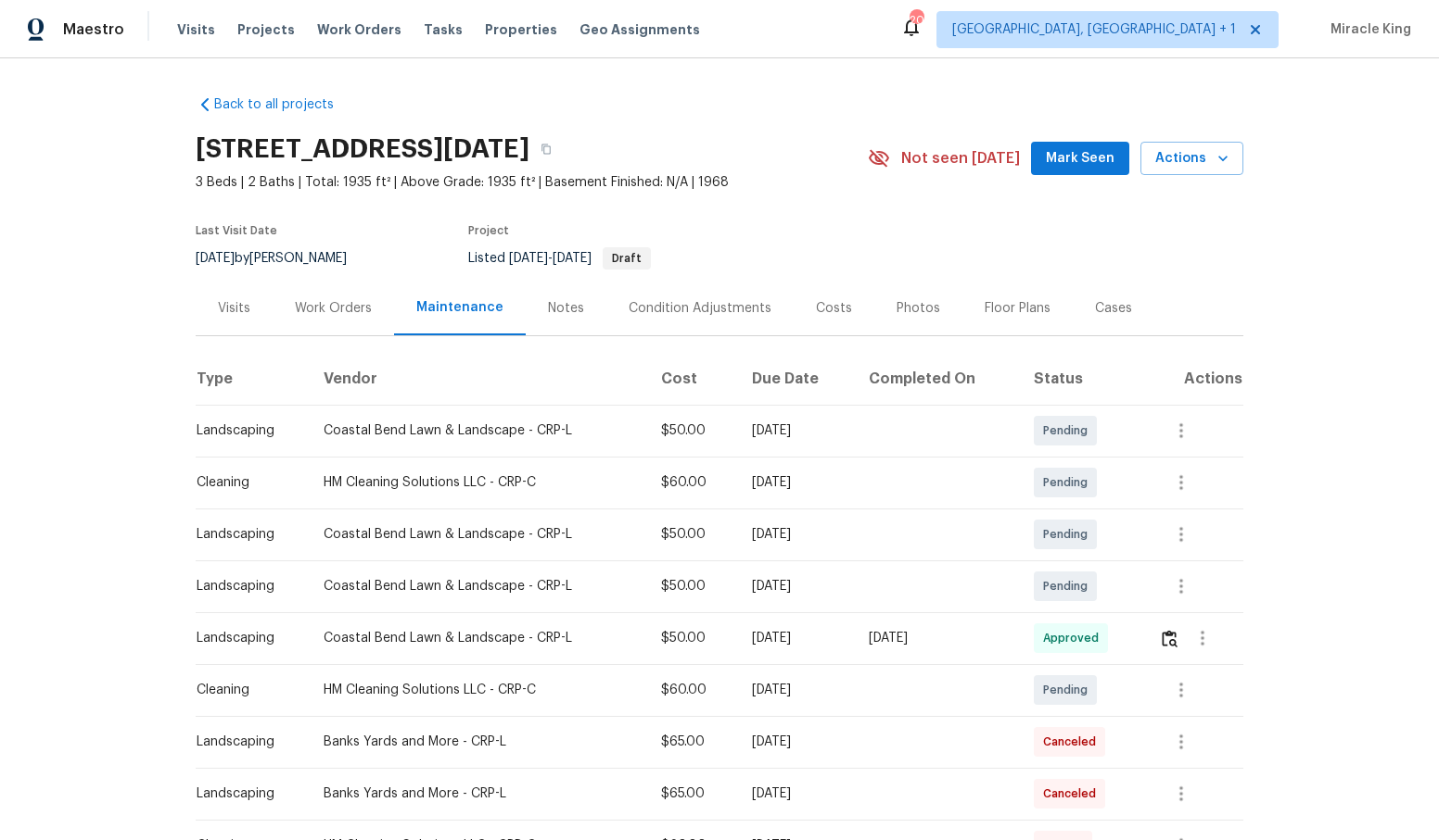
click at [894, 481] on td at bounding box center [935, 482] width 165 height 52
click at [806, 469] on td "[DATE]" at bounding box center [794, 482] width 117 height 52
click at [796, 487] on div "[DATE]" at bounding box center [794, 482] width 87 height 19
